Goal: Task Accomplishment & Management: Complete application form

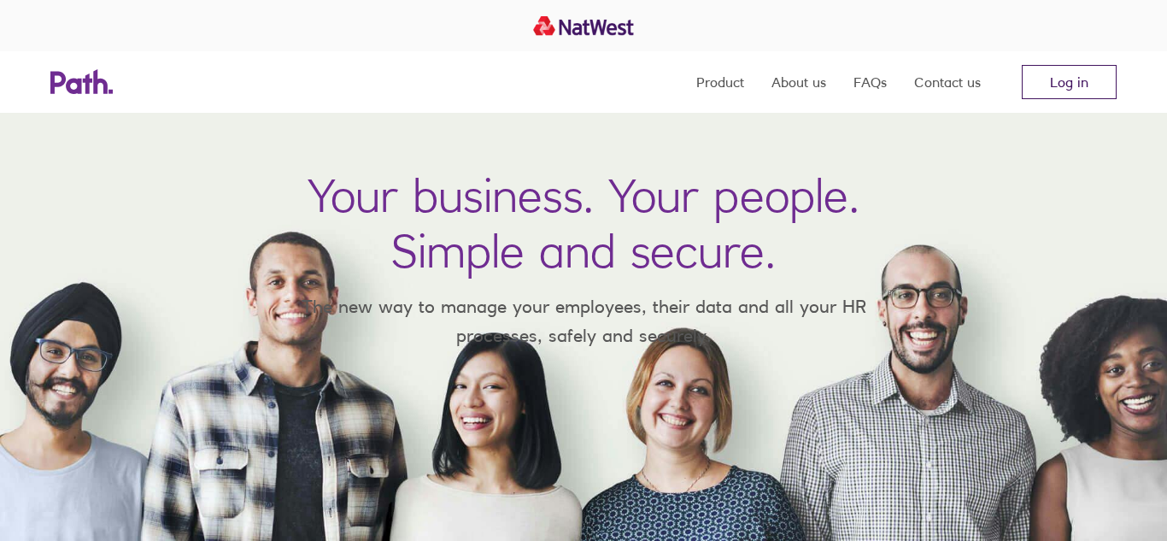
click at [1095, 79] on link "Log in" at bounding box center [1069, 82] width 95 height 34
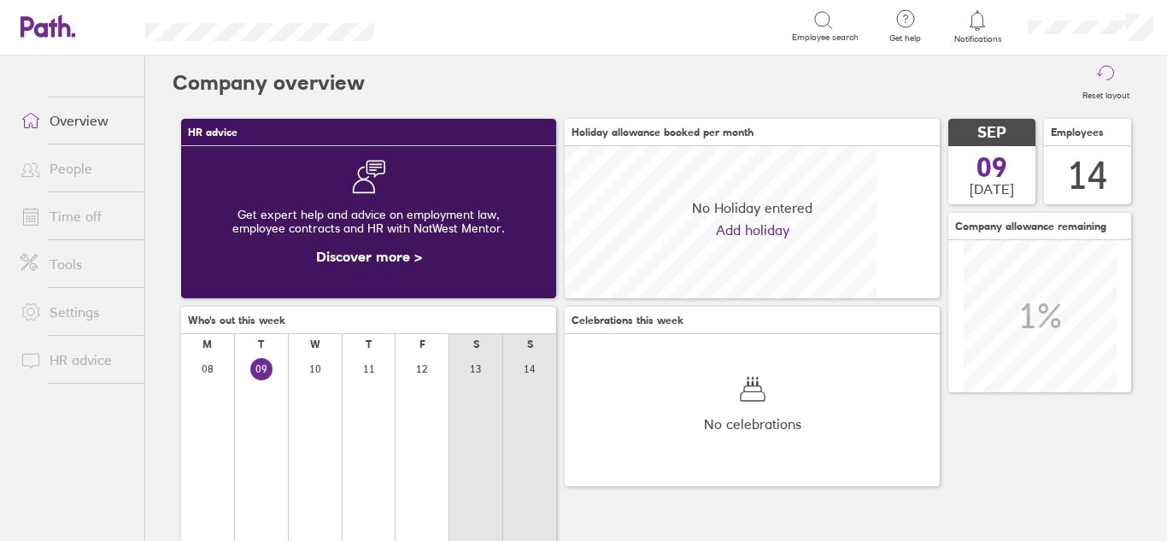
scroll to position [152, 375]
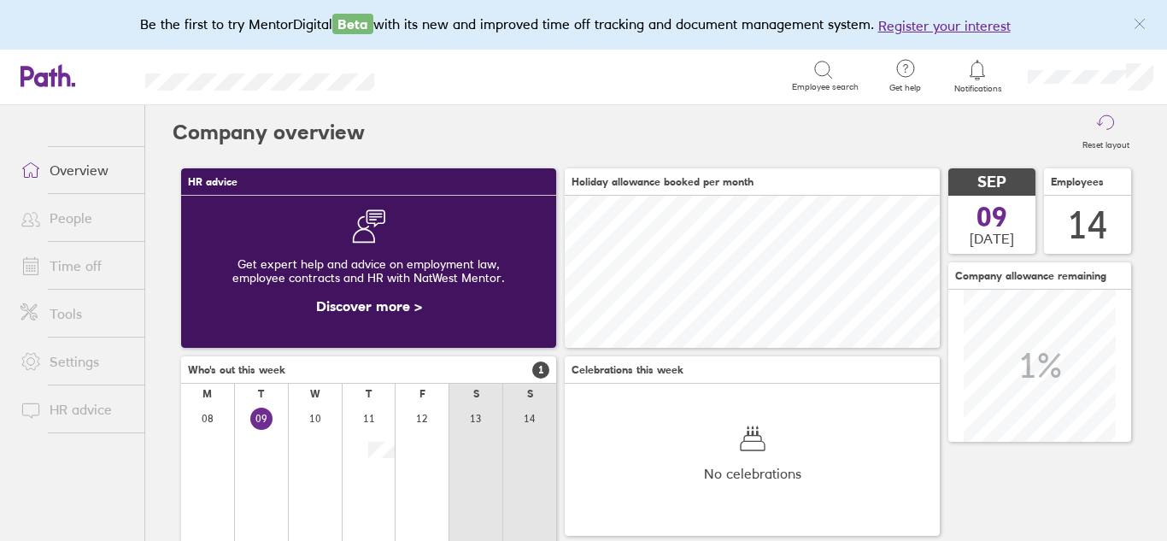
click at [63, 220] on link "People" at bounding box center [76, 218] width 138 height 34
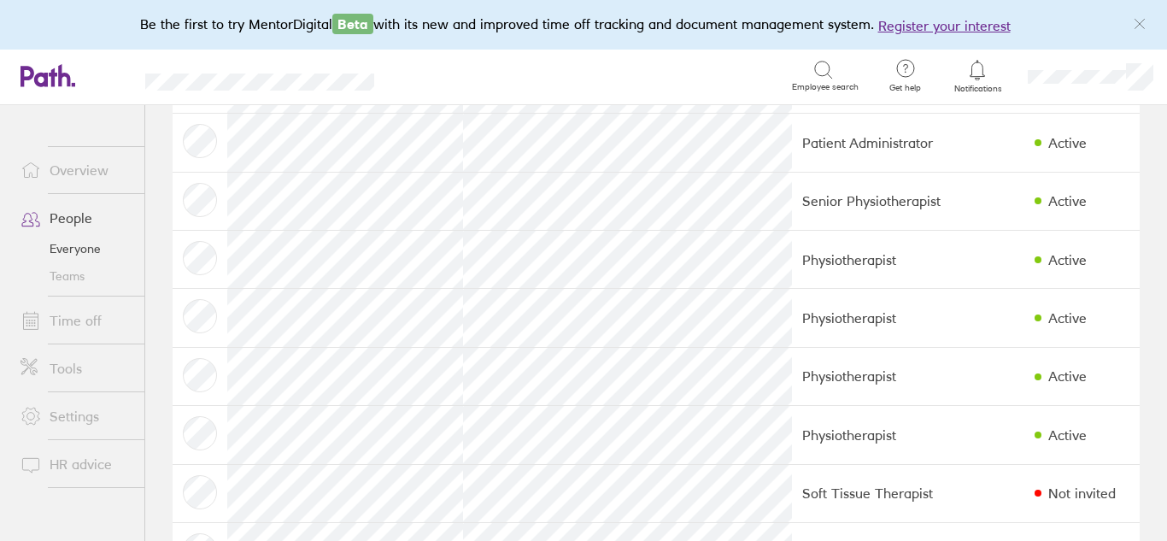
scroll to position [144, 0]
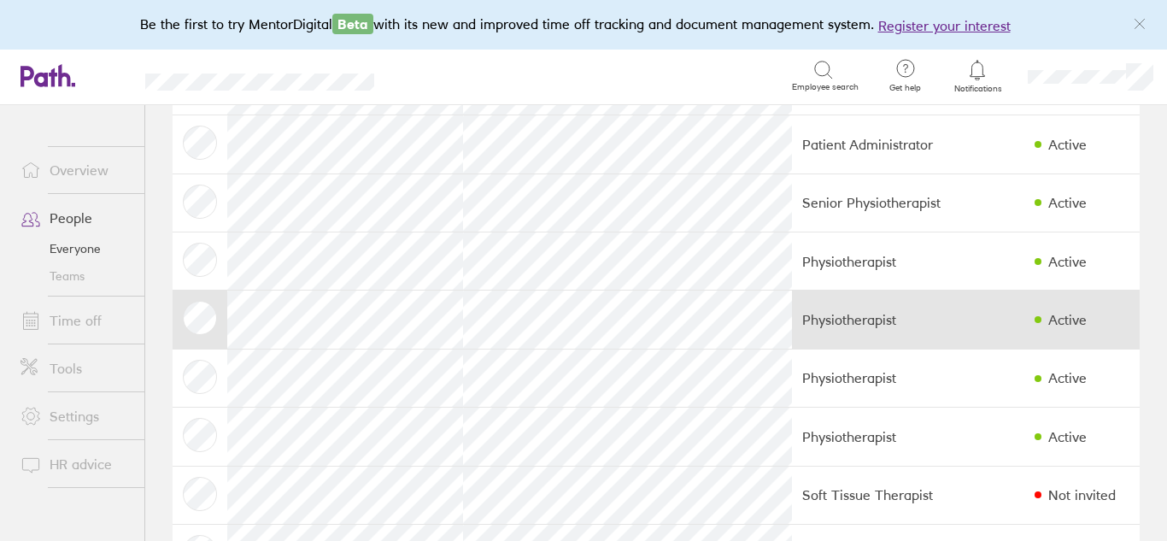
click at [903, 325] on td "Physiotherapist" at bounding box center [882, 319] width 181 height 58
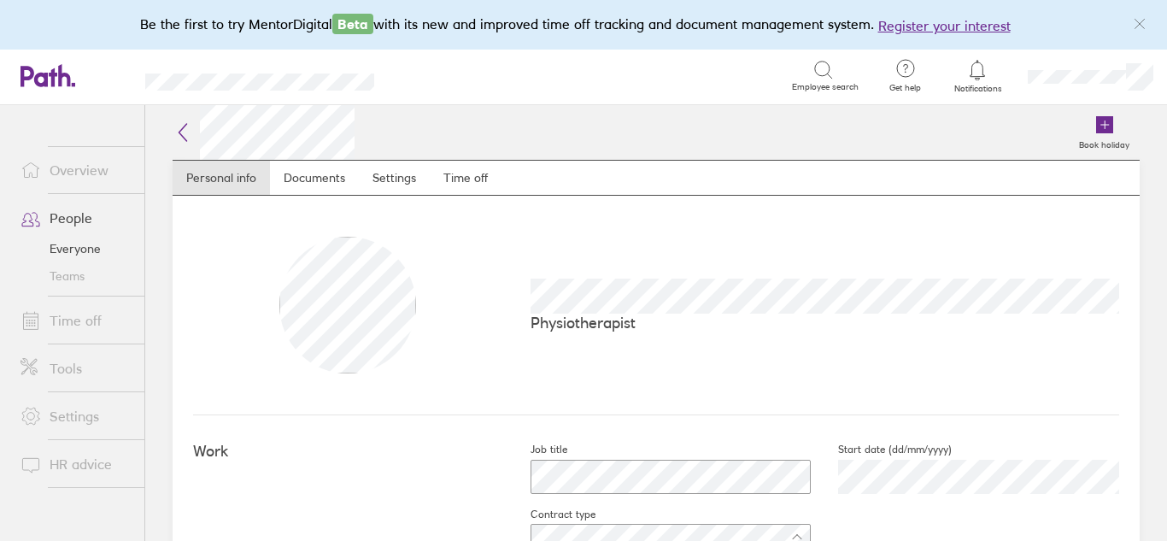
click at [65, 370] on link "Tools" at bounding box center [76, 368] width 138 height 34
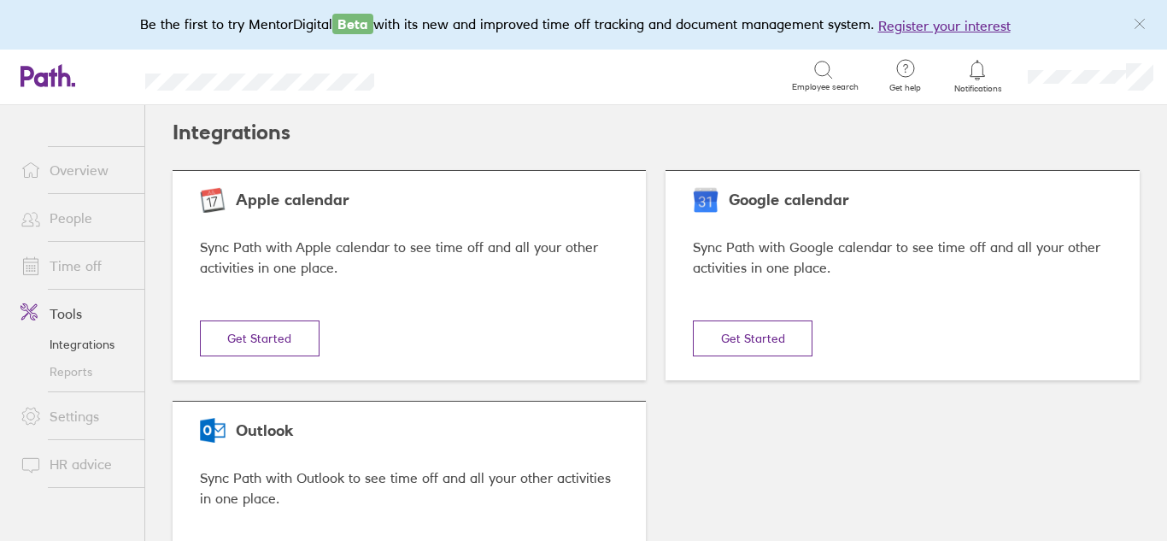
click at [79, 416] on link "Settings" at bounding box center [76, 416] width 138 height 34
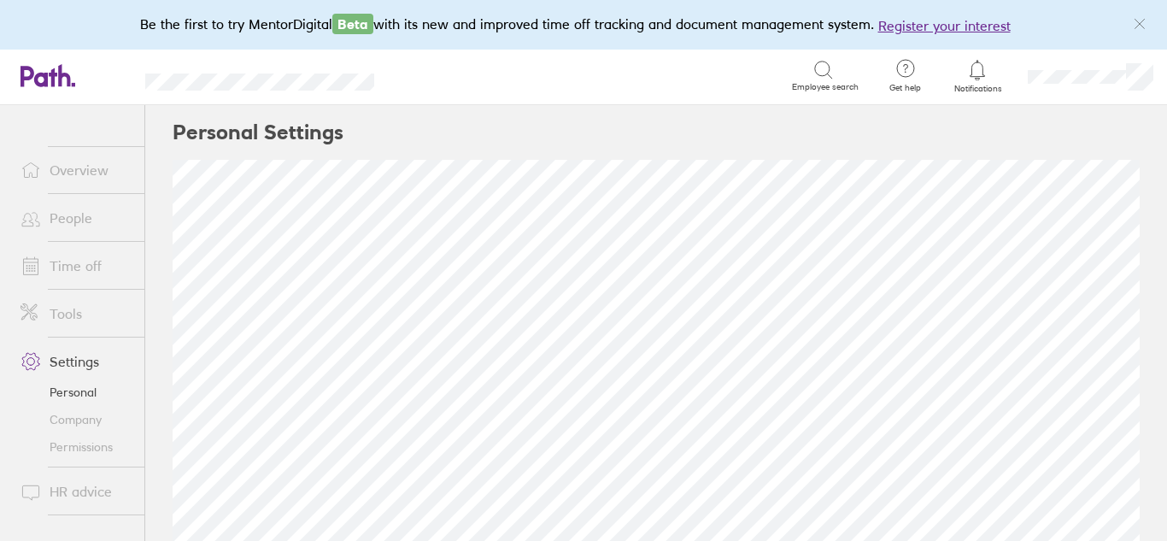
click at [64, 220] on link "People" at bounding box center [76, 218] width 138 height 34
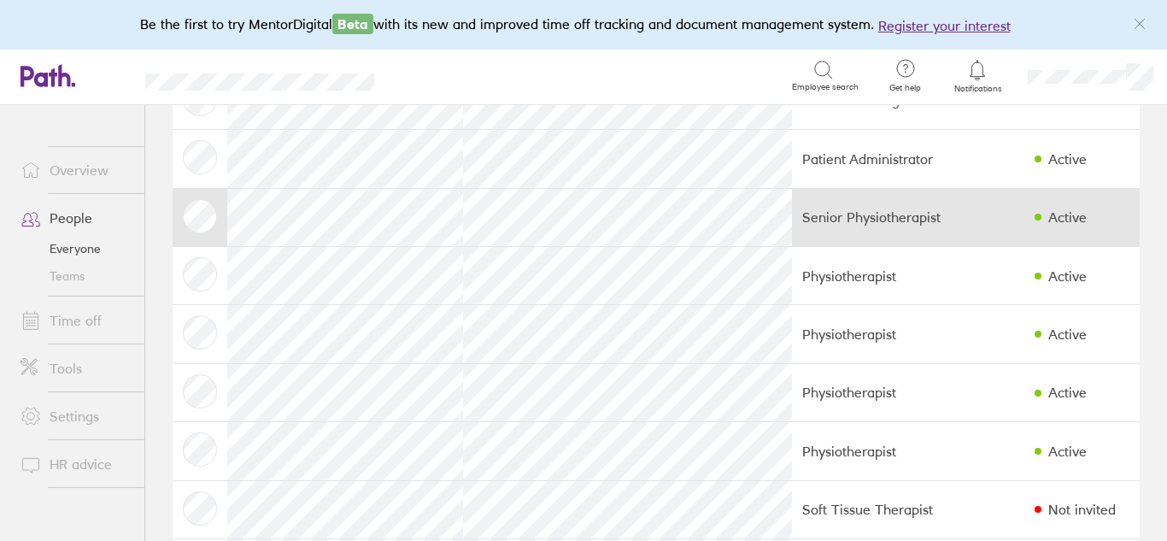
scroll to position [138, 0]
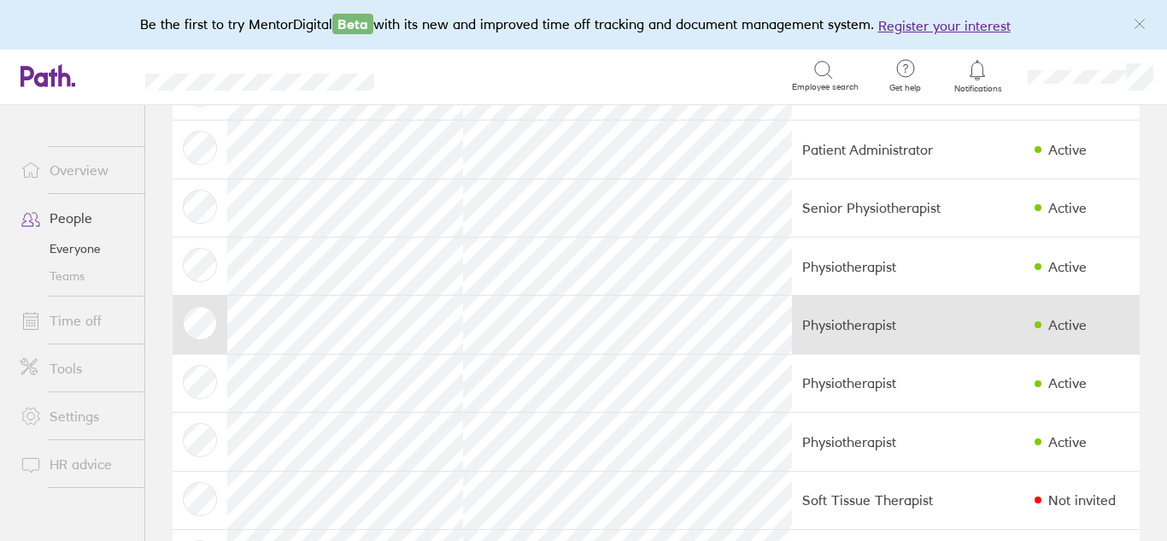
click at [1048, 332] on div "Active" at bounding box center [1067, 324] width 38 height 15
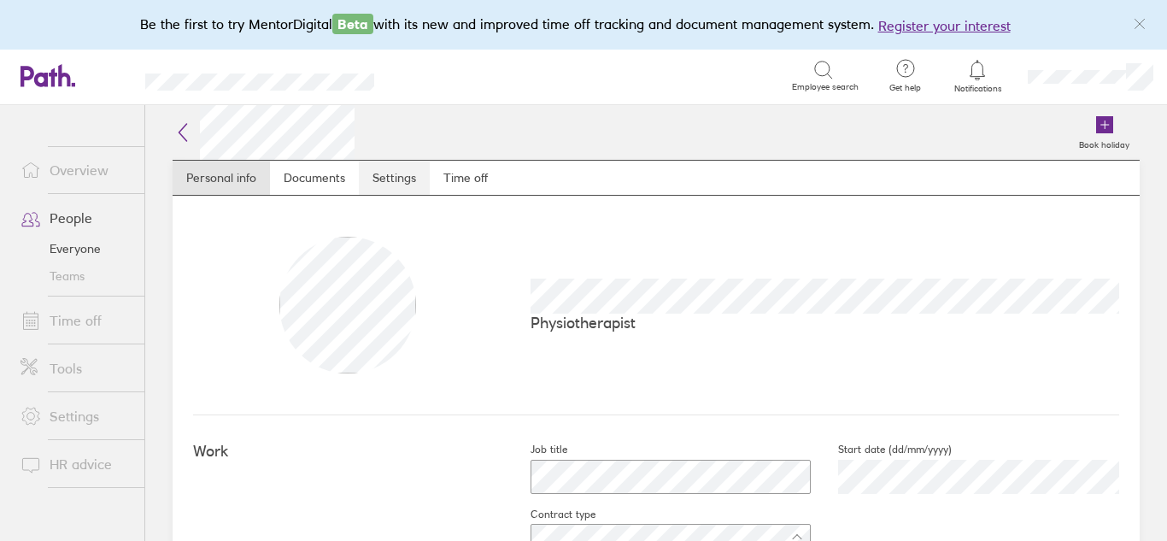
click at [387, 189] on link "Settings" at bounding box center [394, 178] width 71 height 34
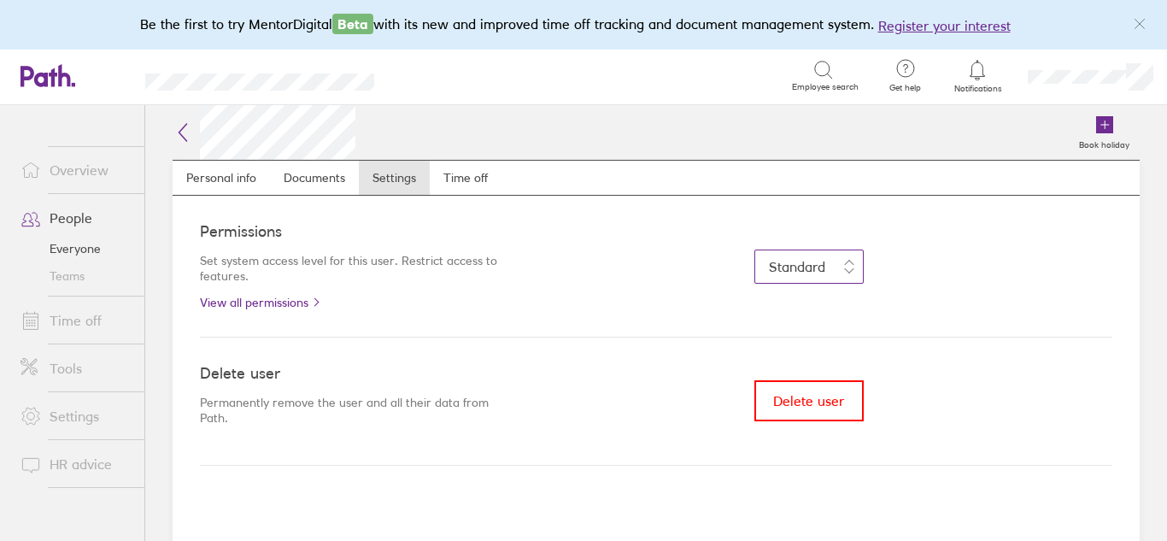
click at [848, 273] on button "Standard" at bounding box center [808, 266] width 109 height 34
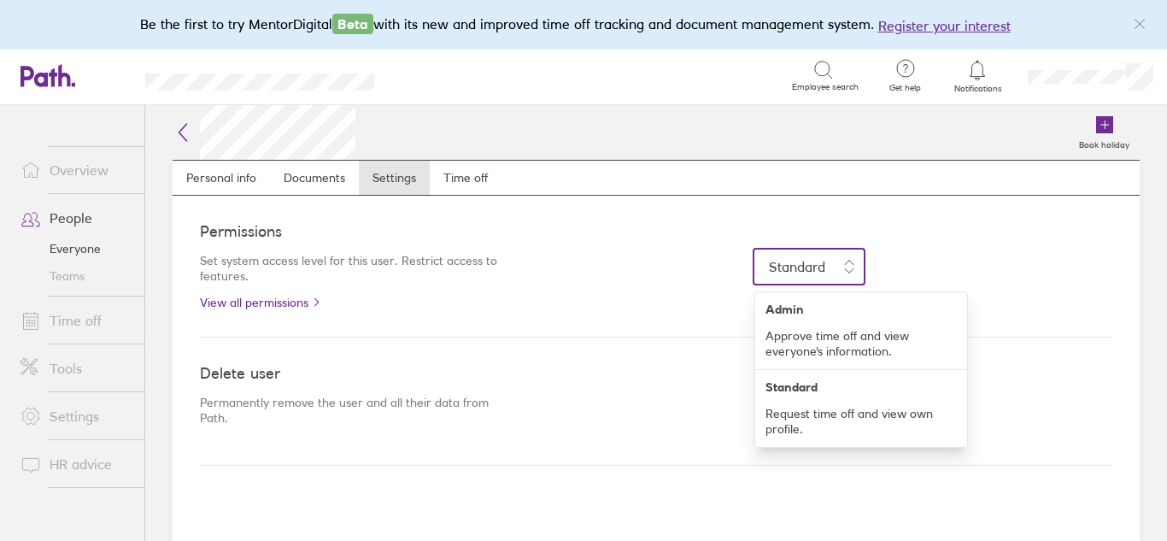
click at [625, 308] on div "Permissions Set system access level for this user. Restrict access to features.…" at bounding box center [656, 267] width 912 height 142
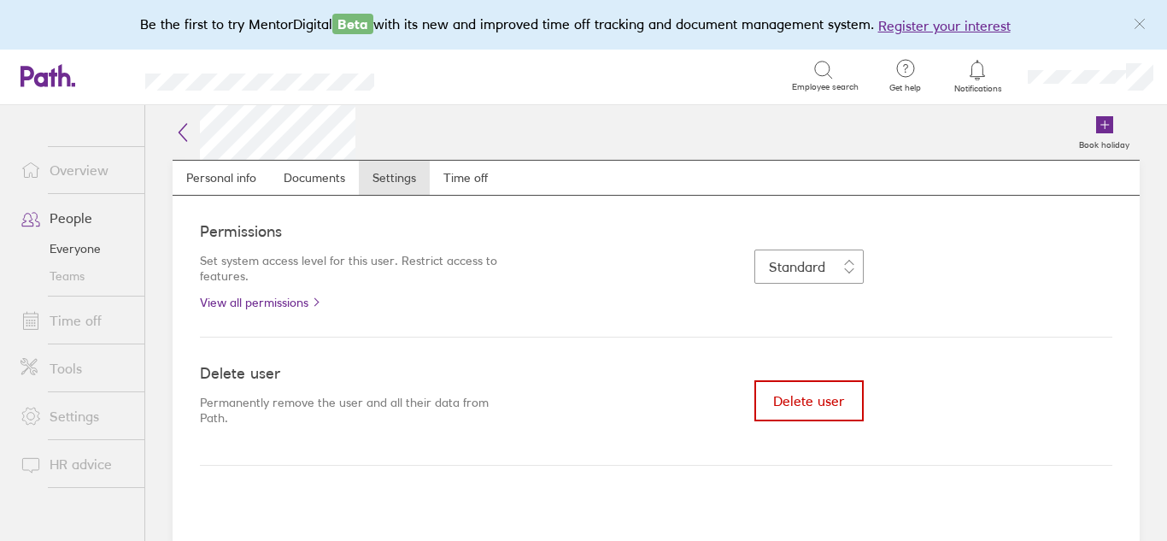
click at [797, 408] on span "Delete user" at bounding box center [808, 400] width 71 height 15
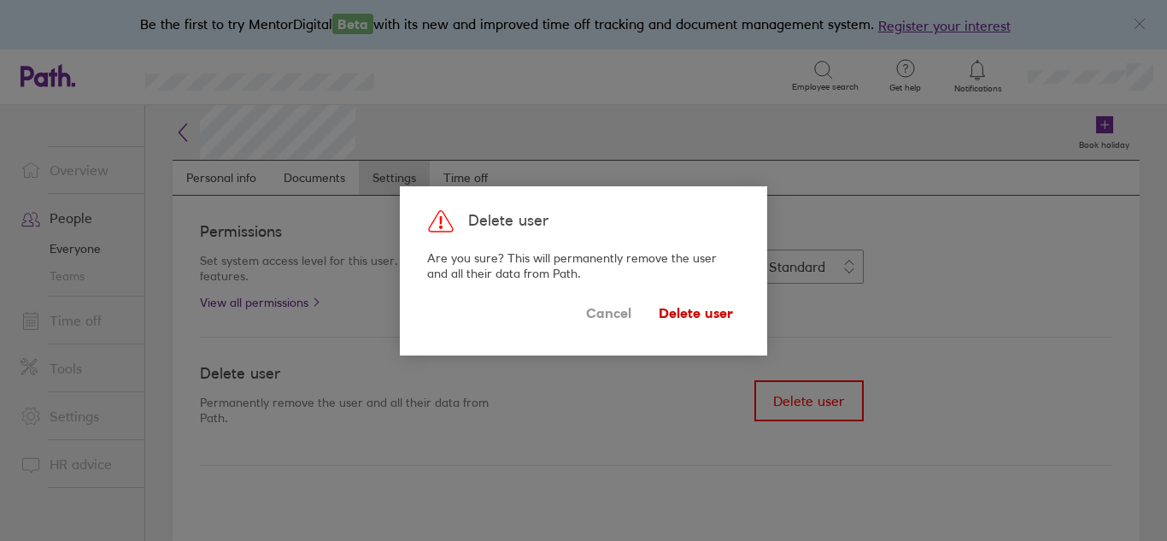
click at [688, 316] on span "Delete user" at bounding box center [696, 313] width 74 height 27
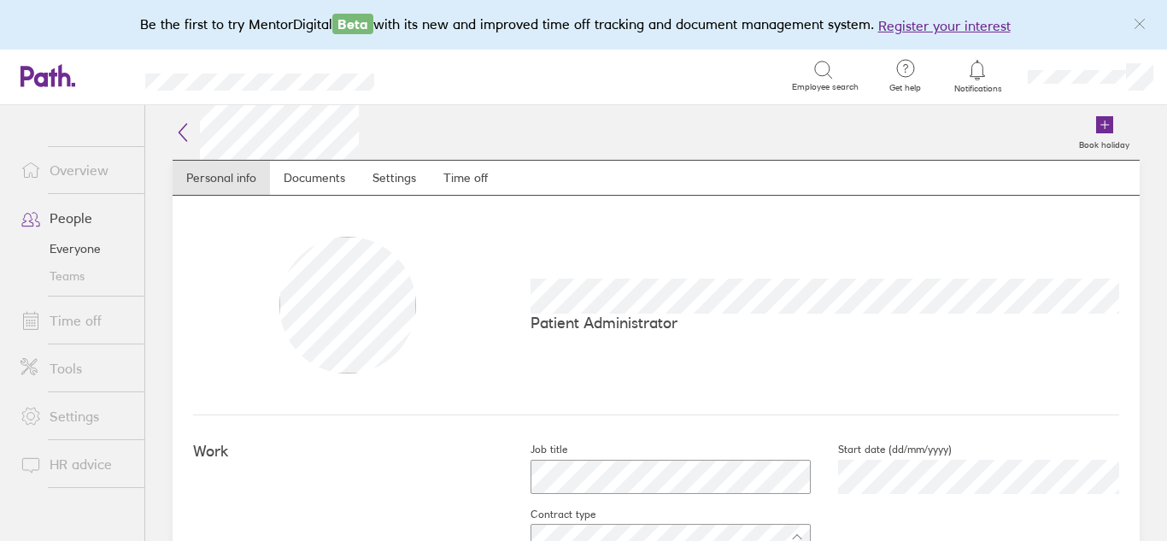
click at [70, 220] on link "People" at bounding box center [76, 218] width 138 height 34
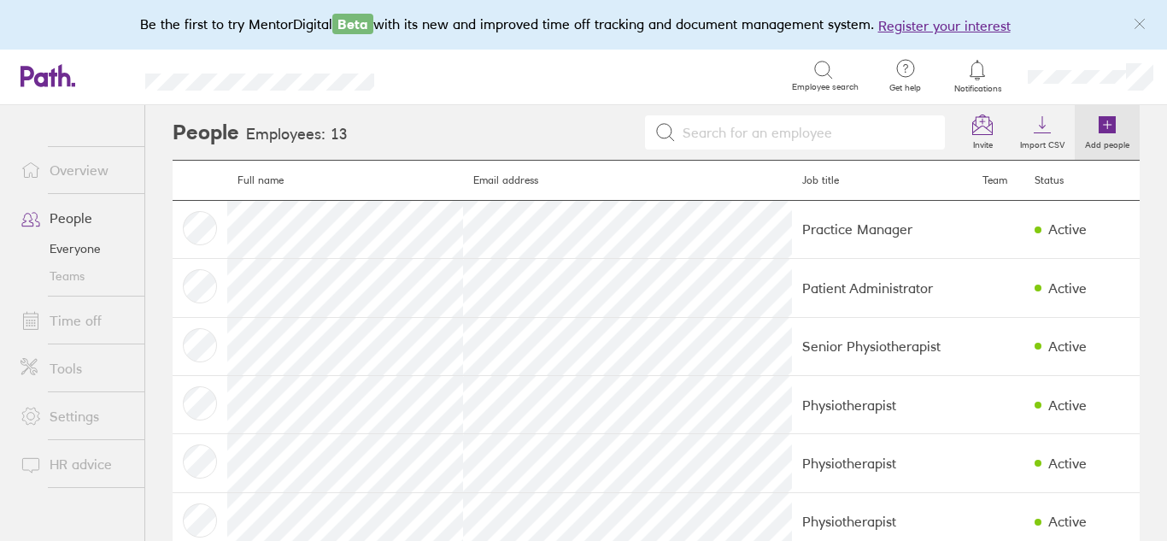
click at [1099, 132] on icon at bounding box center [1107, 124] width 17 height 17
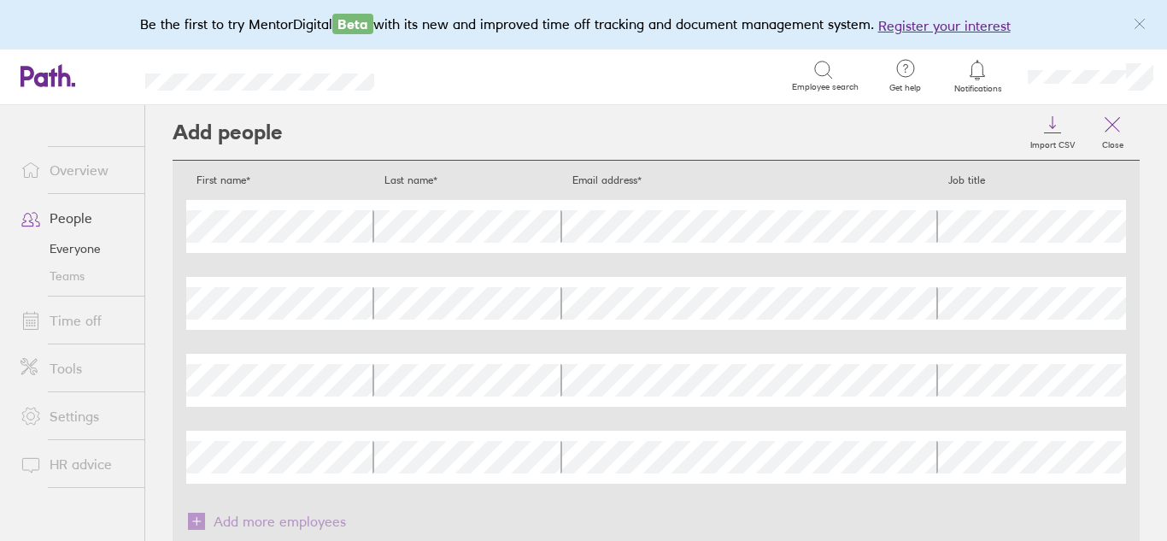
click at [774, 510] on div "First name* Last name* Email address* Job title First name Last name Email addr…" at bounding box center [656, 354] width 940 height 361
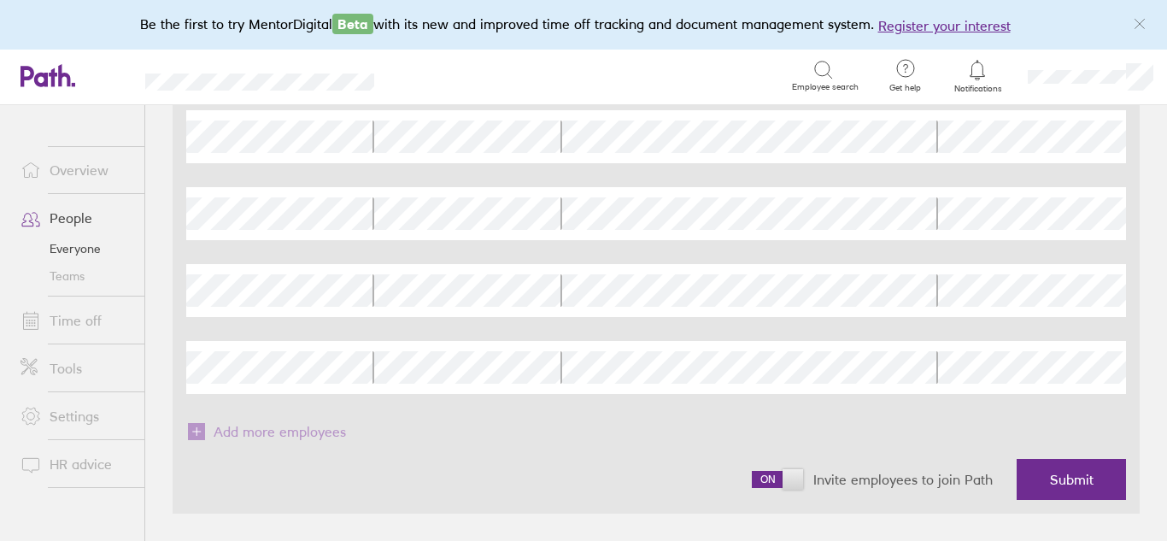
scroll to position [85, 0]
click at [761, 483] on span at bounding box center [777, 483] width 51 height 17
click at [752, 488] on input "checkbox" at bounding box center [752, 488] width 0 height 0
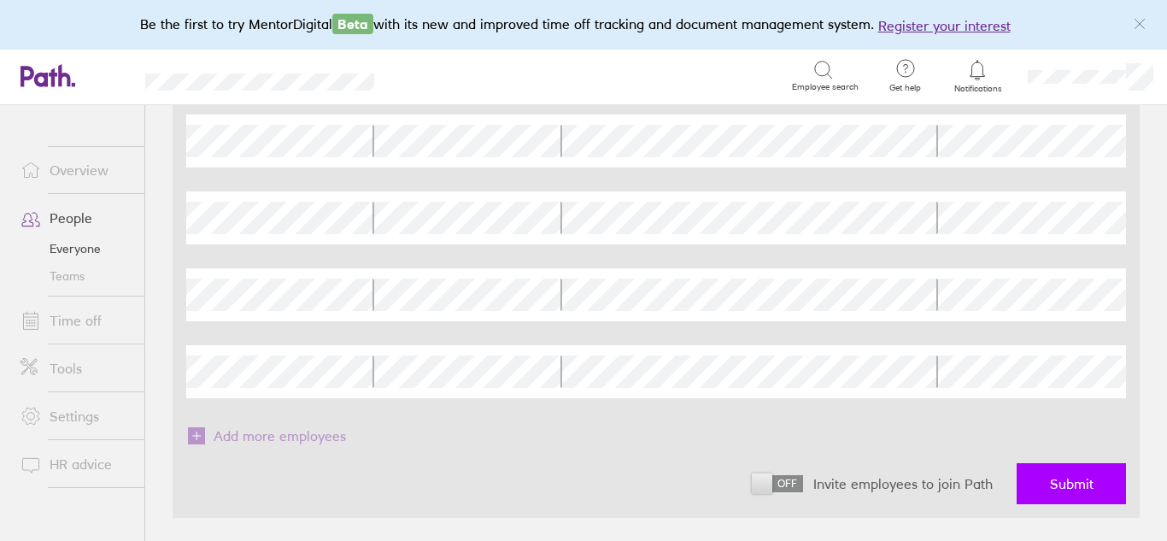
click at [1075, 494] on button "Submit" at bounding box center [1071, 483] width 109 height 41
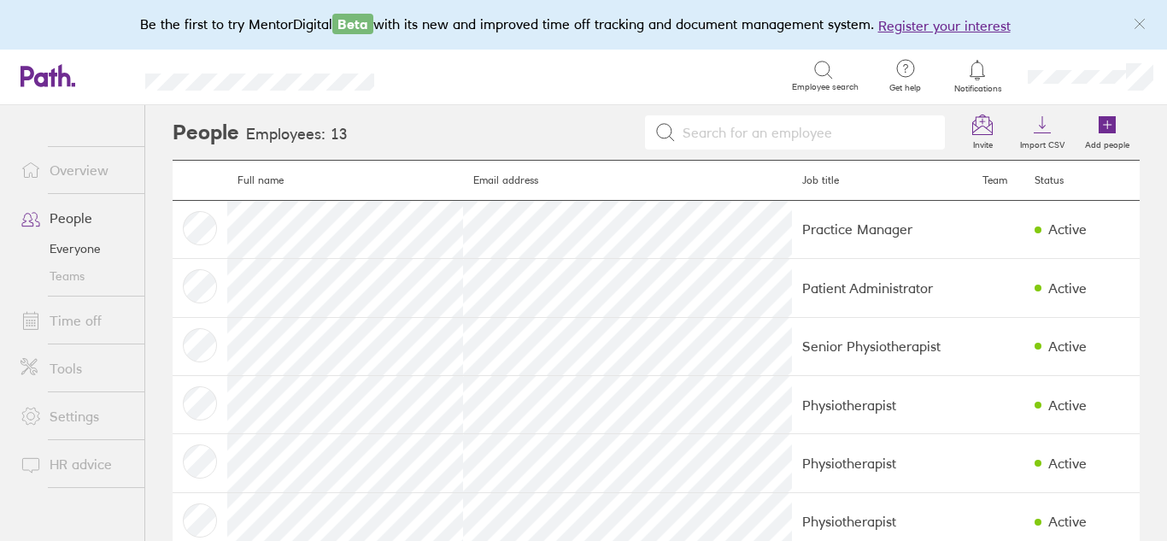
click at [80, 247] on link "Everyone" at bounding box center [76, 248] width 138 height 27
